Goal: Navigation & Orientation: Find specific page/section

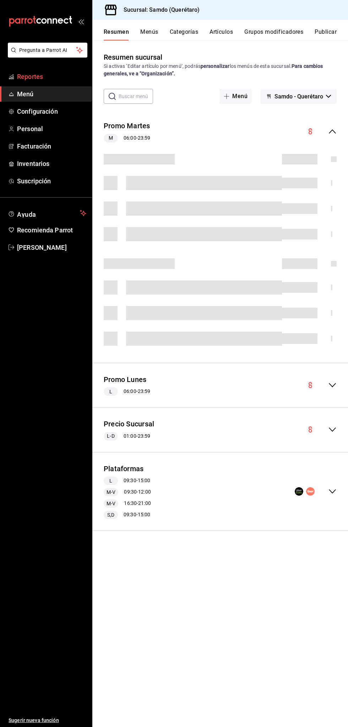
click at [58, 72] on span "Reportes" at bounding box center [51, 77] width 69 height 10
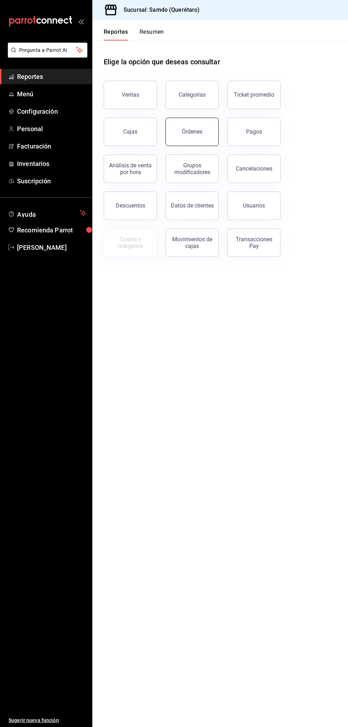
click at [204, 131] on button "Órdenes" at bounding box center [192, 132] width 53 height 28
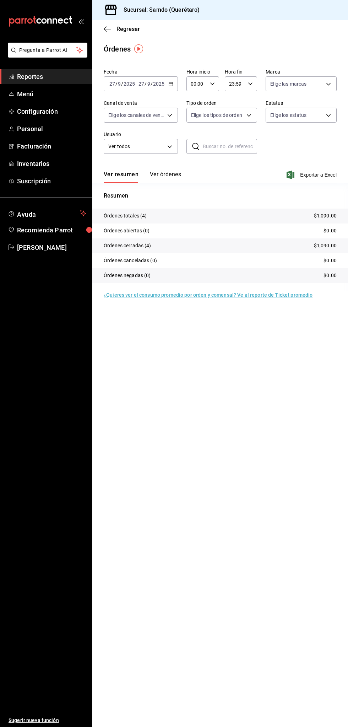
click at [58, 78] on span "Reportes" at bounding box center [51, 77] width 69 height 10
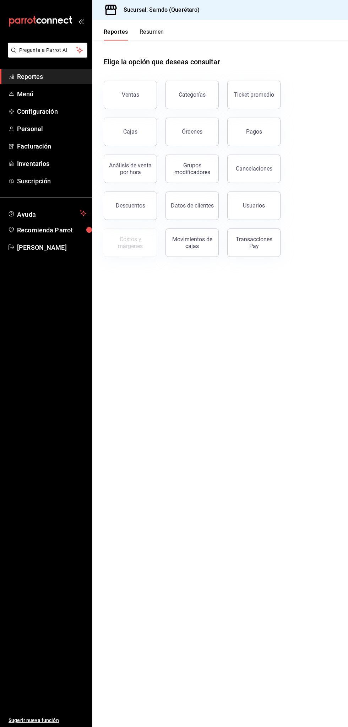
click at [60, 73] on span "Reportes" at bounding box center [51, 77] width 69 height 10
click at [52, 52] on span "Pregunta a Parrot AI" at bounding box center [48, 50] width 56 height 7
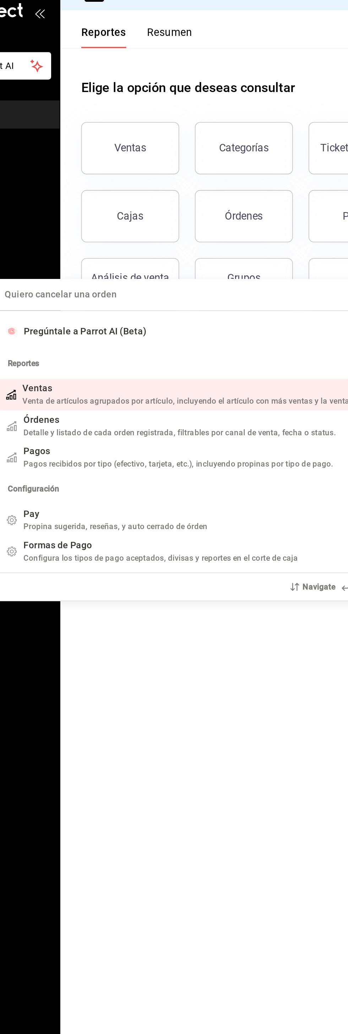
click at [100, 67] on div "Quiero cancelar una orden Pregúntale a Parrot AI (Beta) Reportes See more (21) …" at bounding box center [174, 517] width 348 height 1034
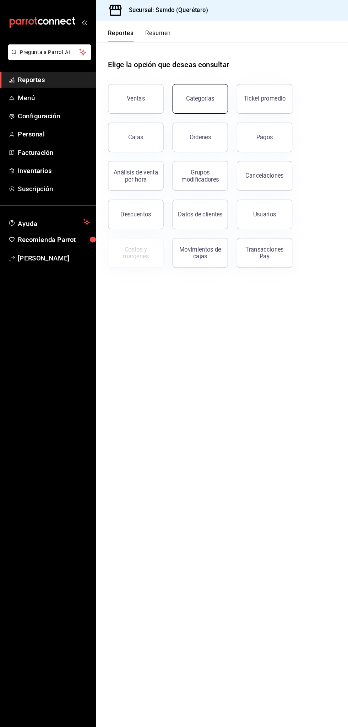
click at [197, 93] on div "Categorías" at bounding box center [192, 94] width 27 height 7
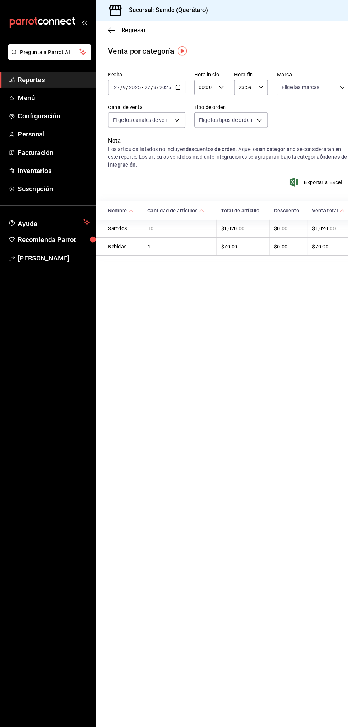
click at [58, 81] on span "Reportes" at bounding box center [51, 77] width 69 height 10
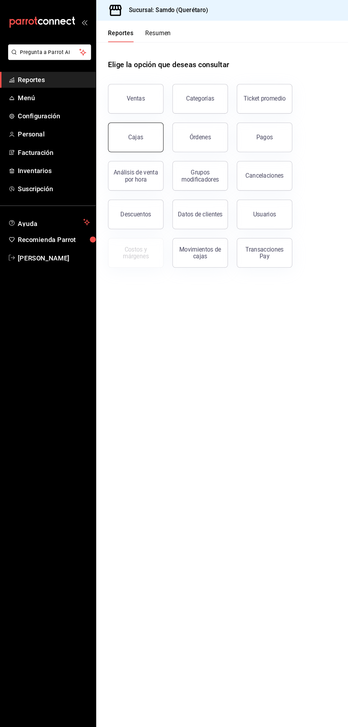
click at [129, 131] on div "Cajas" at bounding box center [130, 132] width 15 height 9
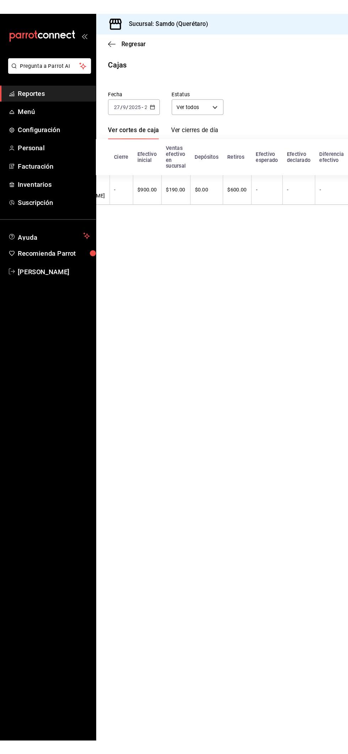
scroll to position [0, 112]
